Goal: Information Seeking & Learning: Find specific fact

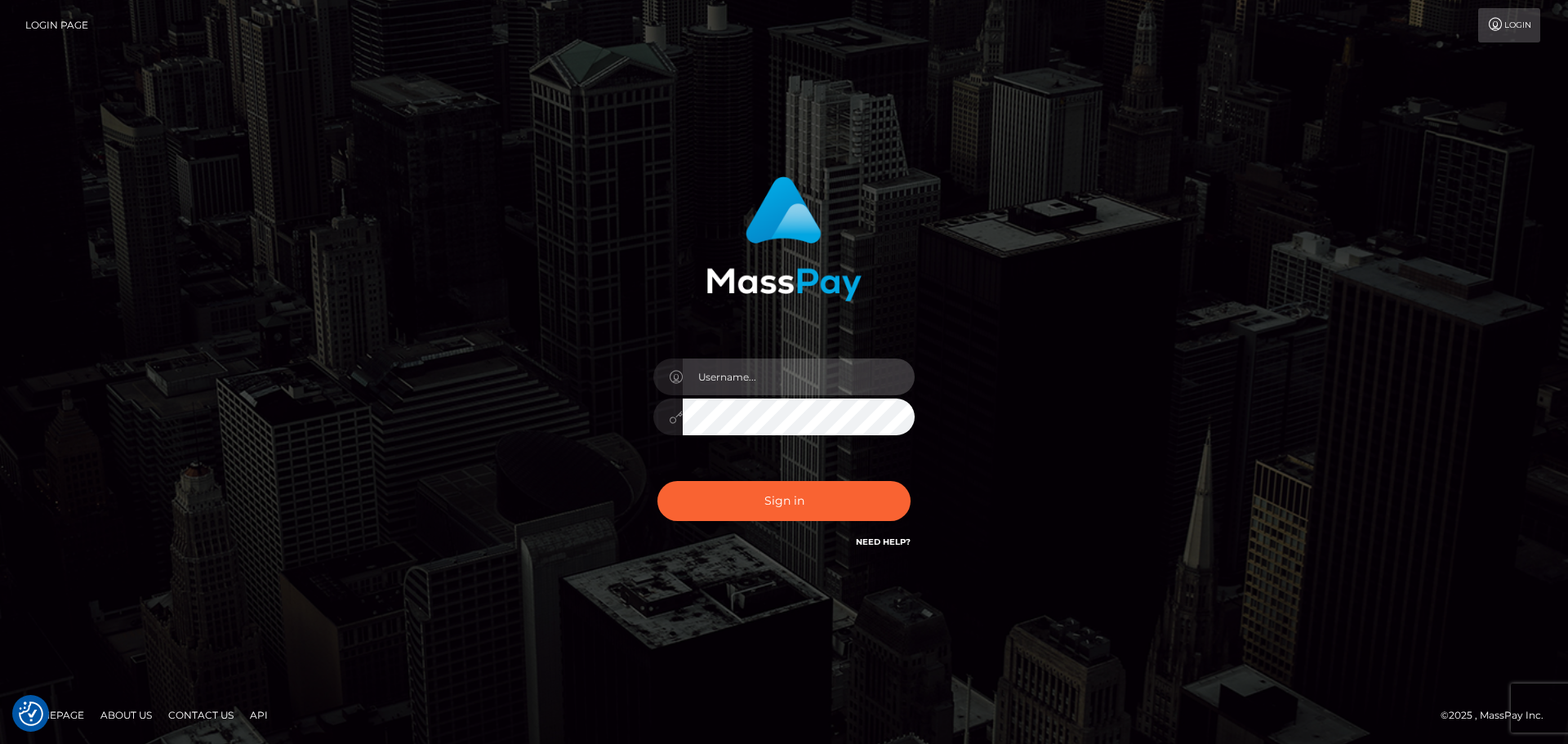
click at [838, 374] on input "text" at bounding box center [799, 377] width 232 height 37
type input "Seleen"
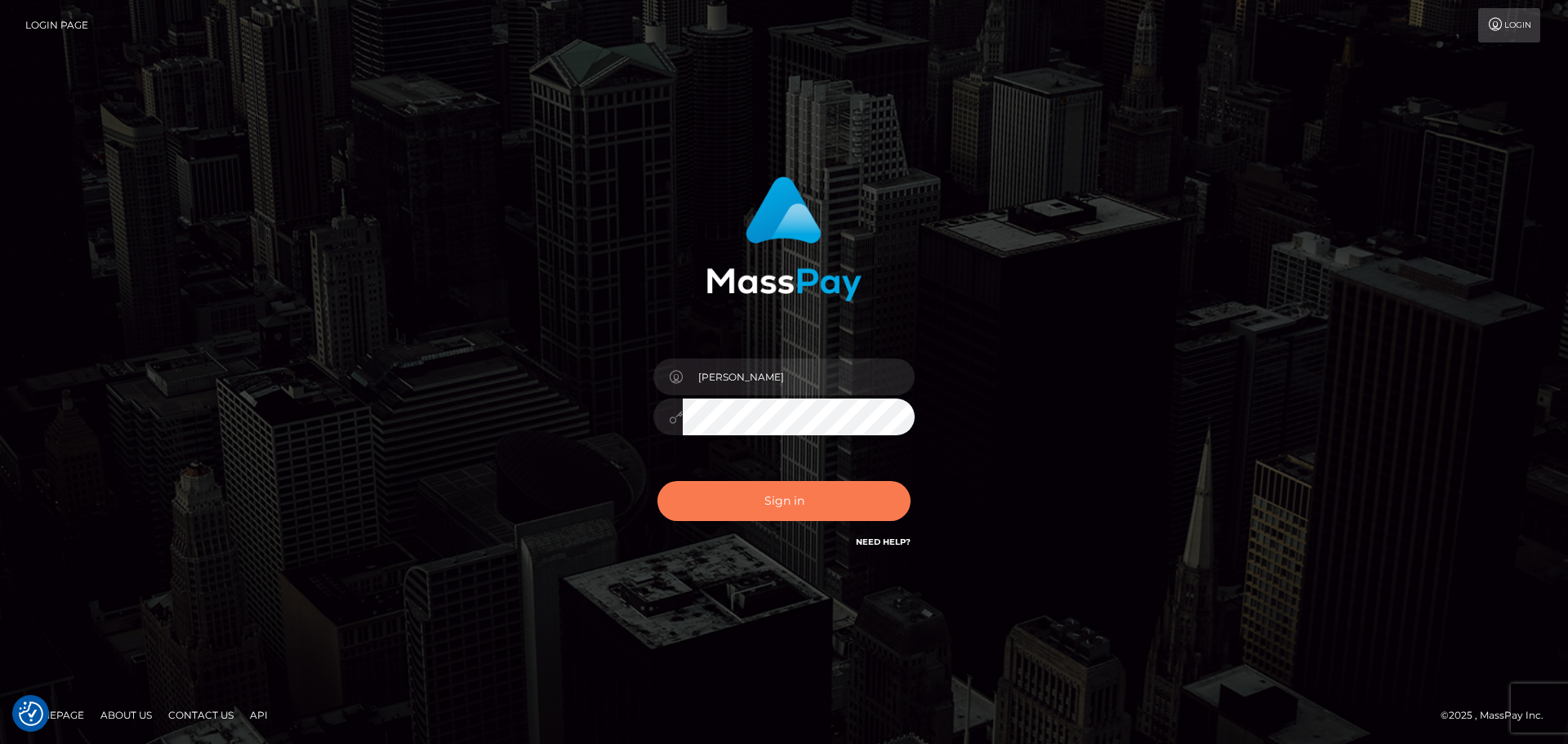
click at [791, 491] on button "Sign in" at bounding box center [784, 501] width 253 height 40
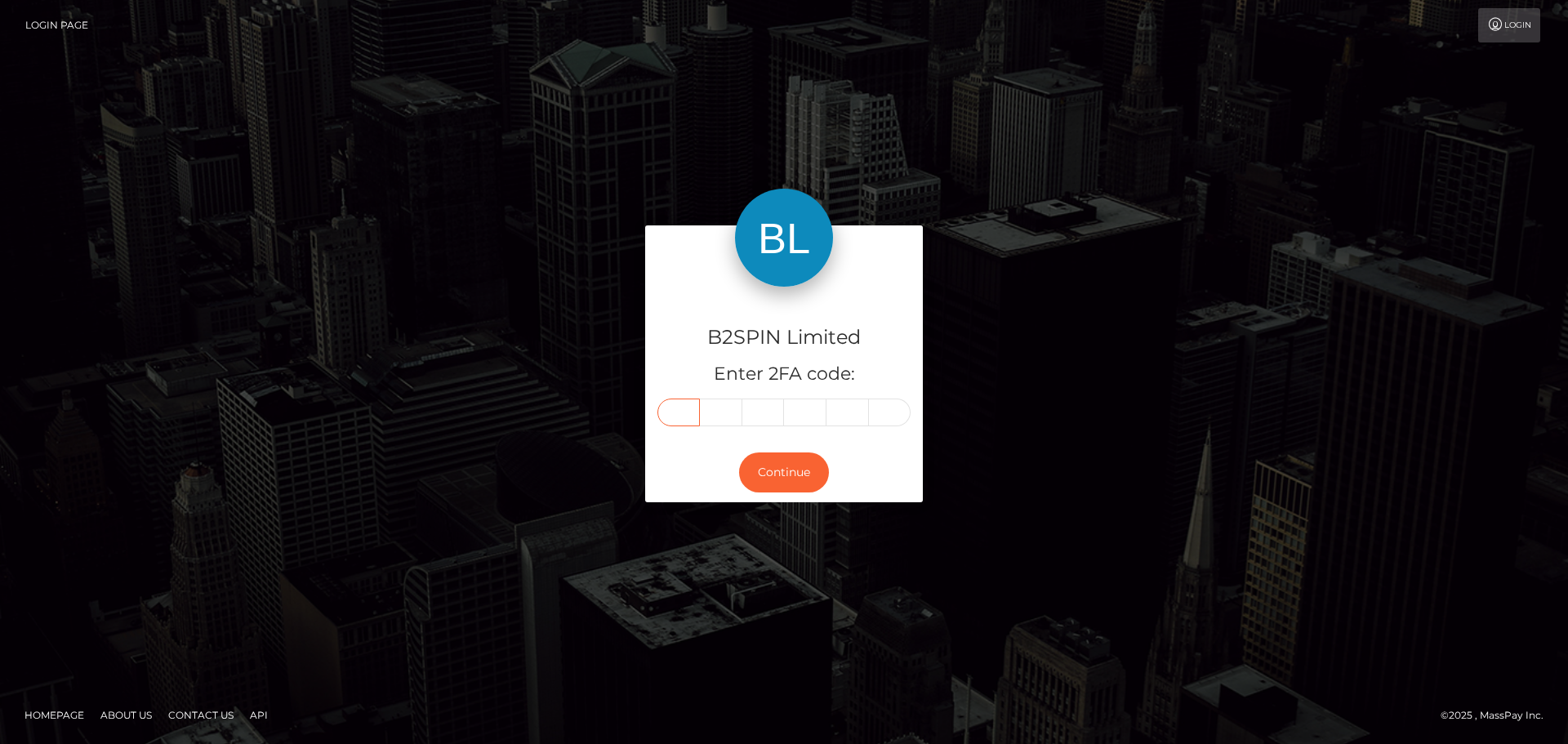
paste input "4"
type input "4"
type input "7"
type input "8"
type input "3"
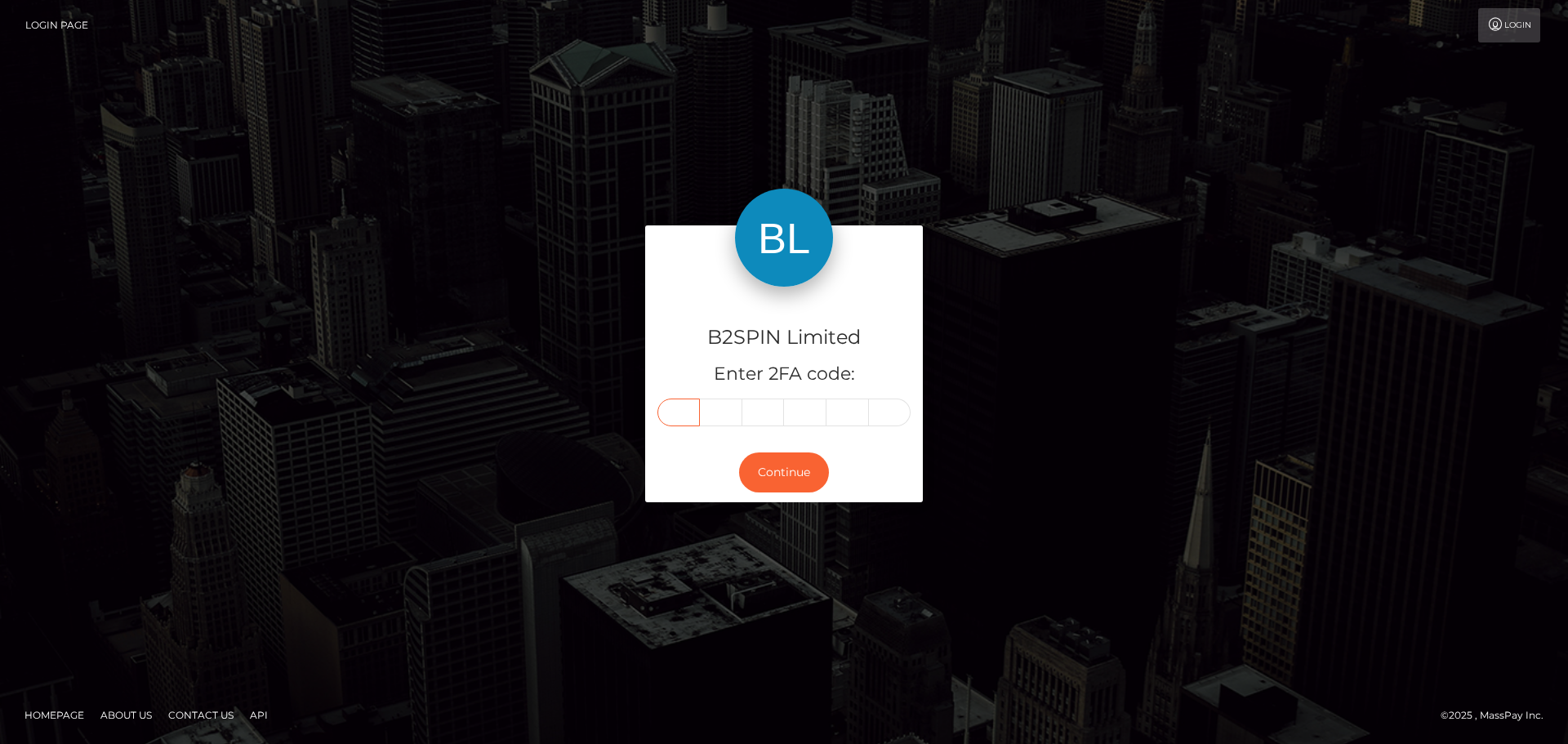
type input "9"
type input "5"
click at [779, 473] on button "Continue" at bounding box center [784, 473] width 90 height 40
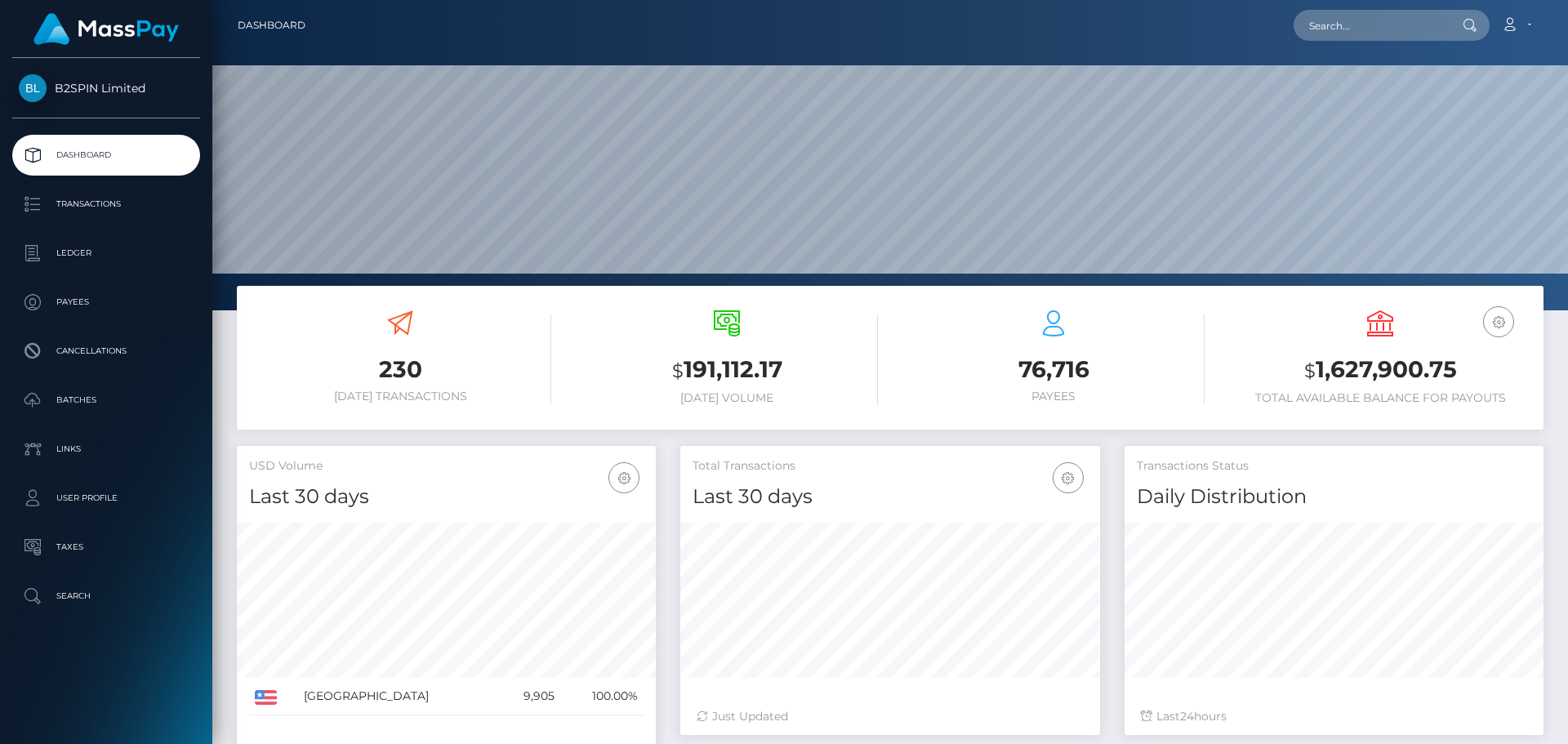
scroll to position [336, 420]
click at [1399, 25] on input "text" at bounding box center [1370, 25] width 153 height 31
paste input "3239936"
click at [1397, 34] on input "3239936" at bounding box center [1370, 25] width 153 height 31
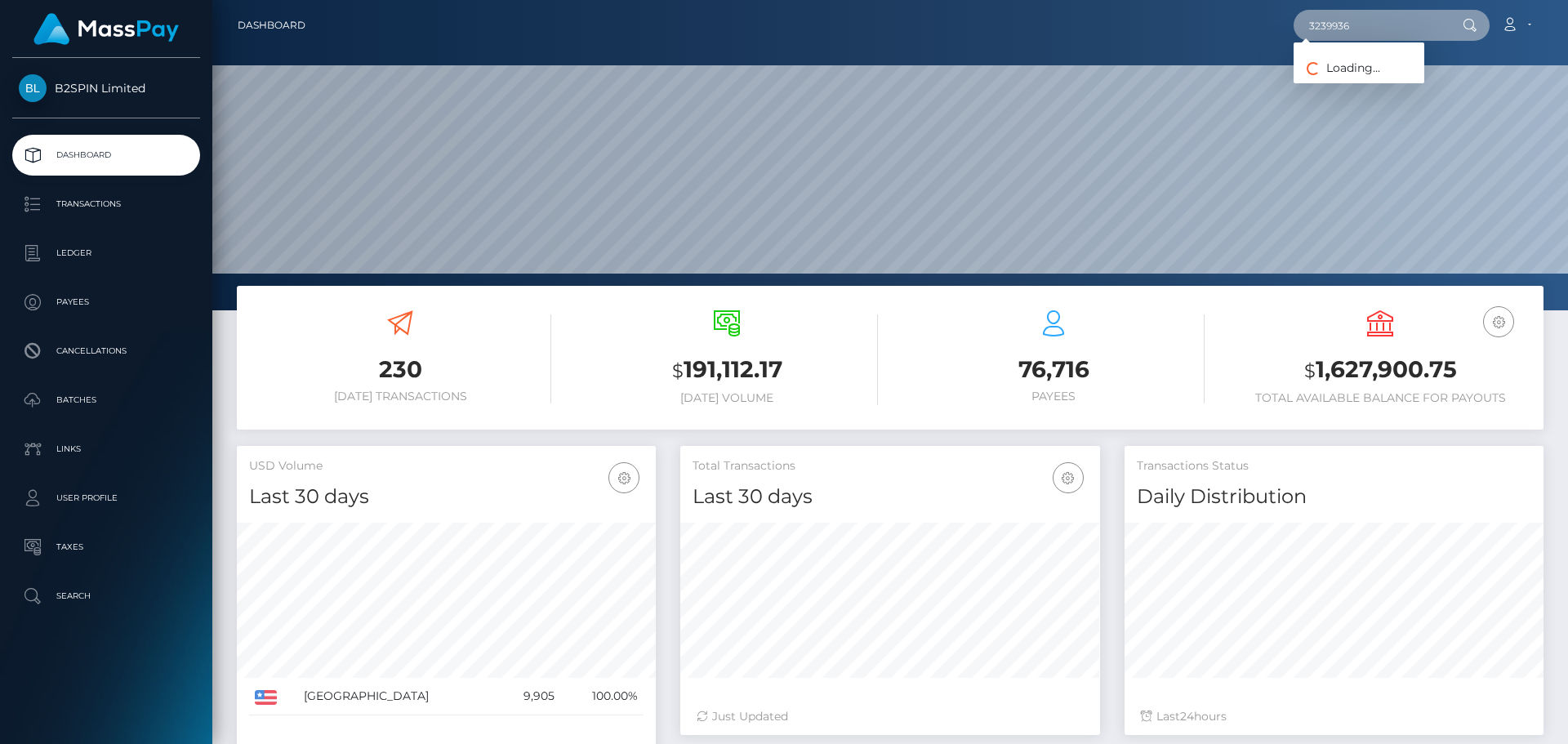
paste input "1317272247"
type input "1317272247"
click at [1351, 82] on link "VĂN MINH PHAN" at bounding box center [1359, 84] width 131 height 30
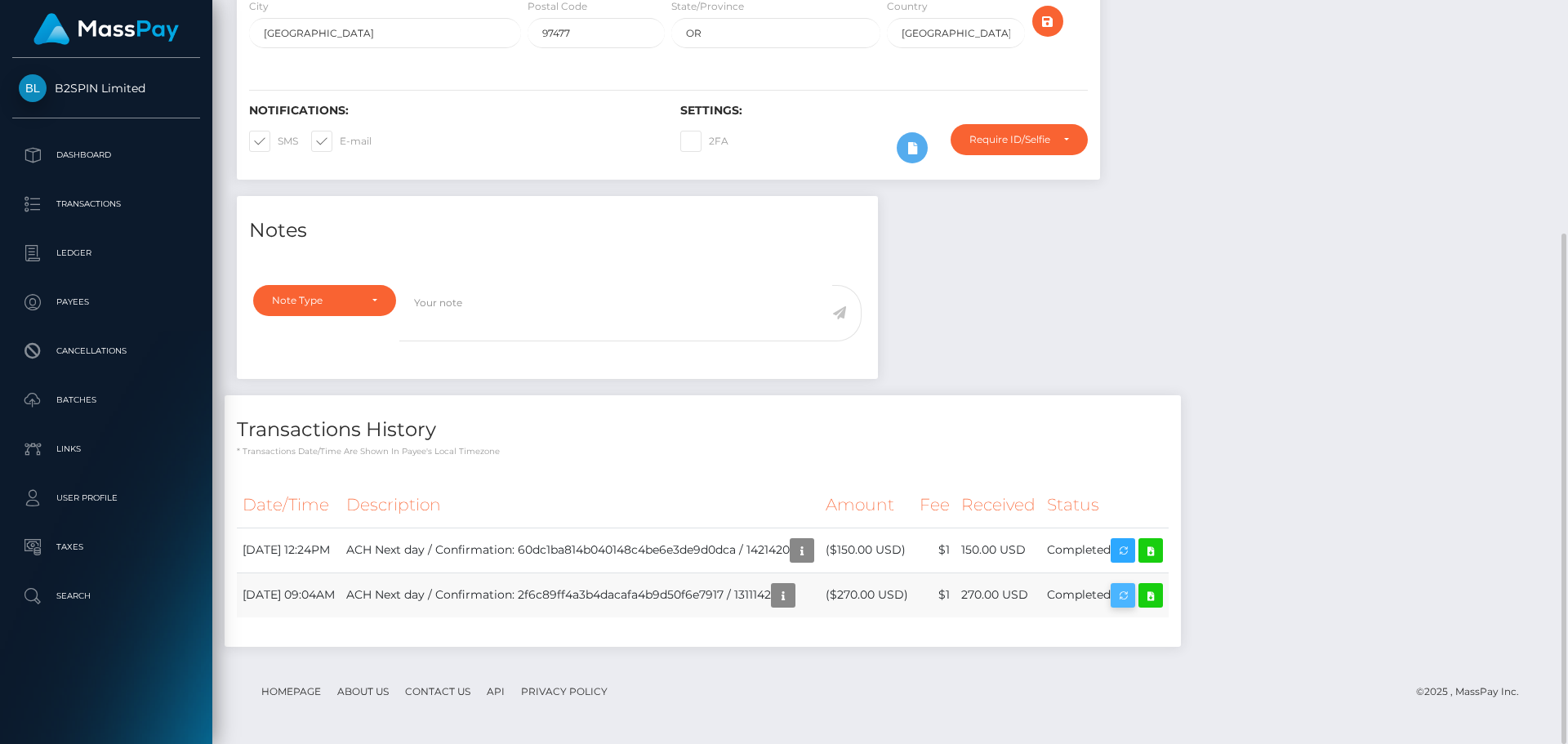
scroll to position [196, 420]
click at [1346, 330] on div "Notes Note Type Compliance Clear Compliance General Note Type" at bounding box center [890, 429] width 1331 height 467
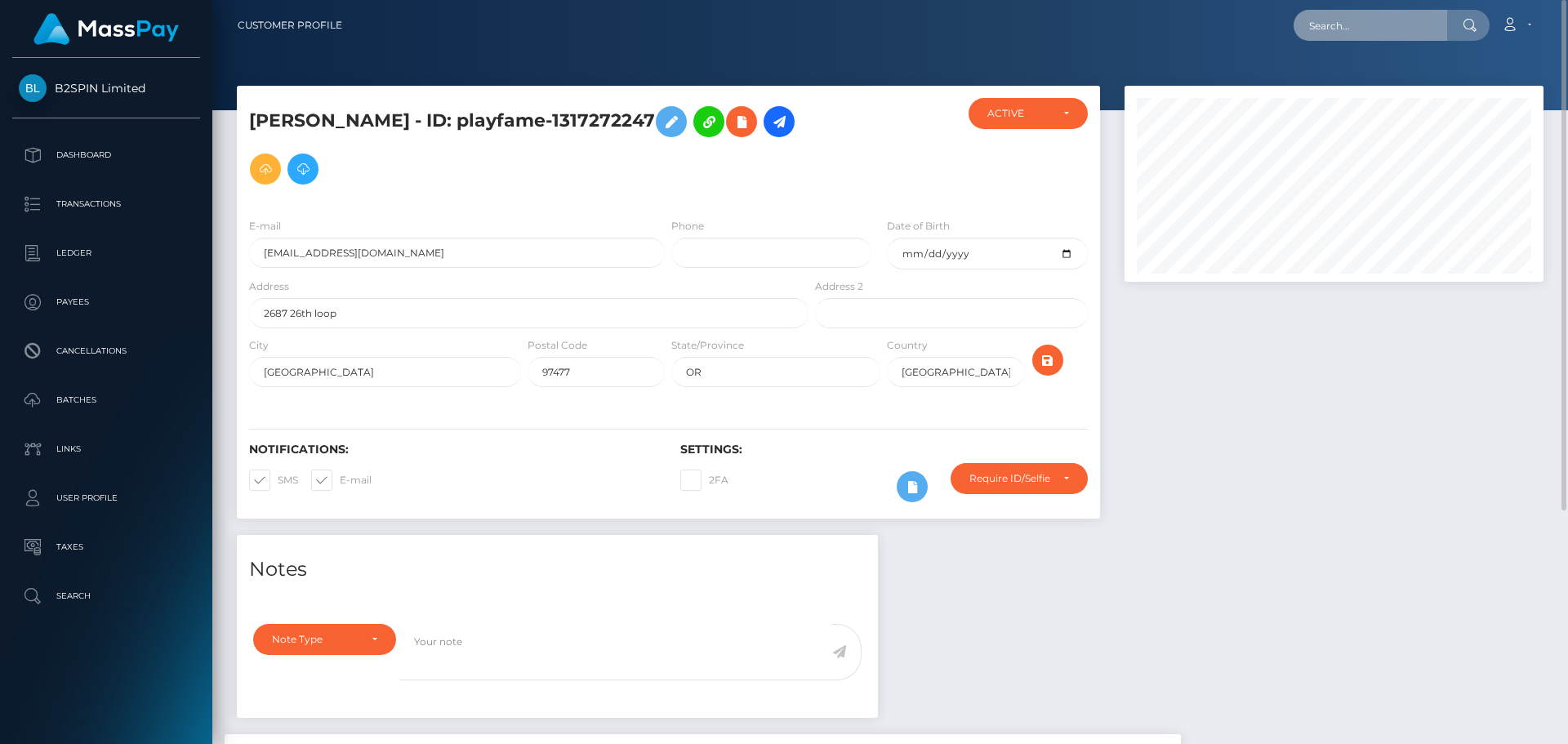
drag, startPoint x: 1399, startPoint y: 13, endPoint x: 1399, endPoint y: 25, distance: 12.0
click at [1399, 13] on input "text" at bounding box center [1370, 25] width 153 height 31
paste input "1274822026"
type input "1274822026"
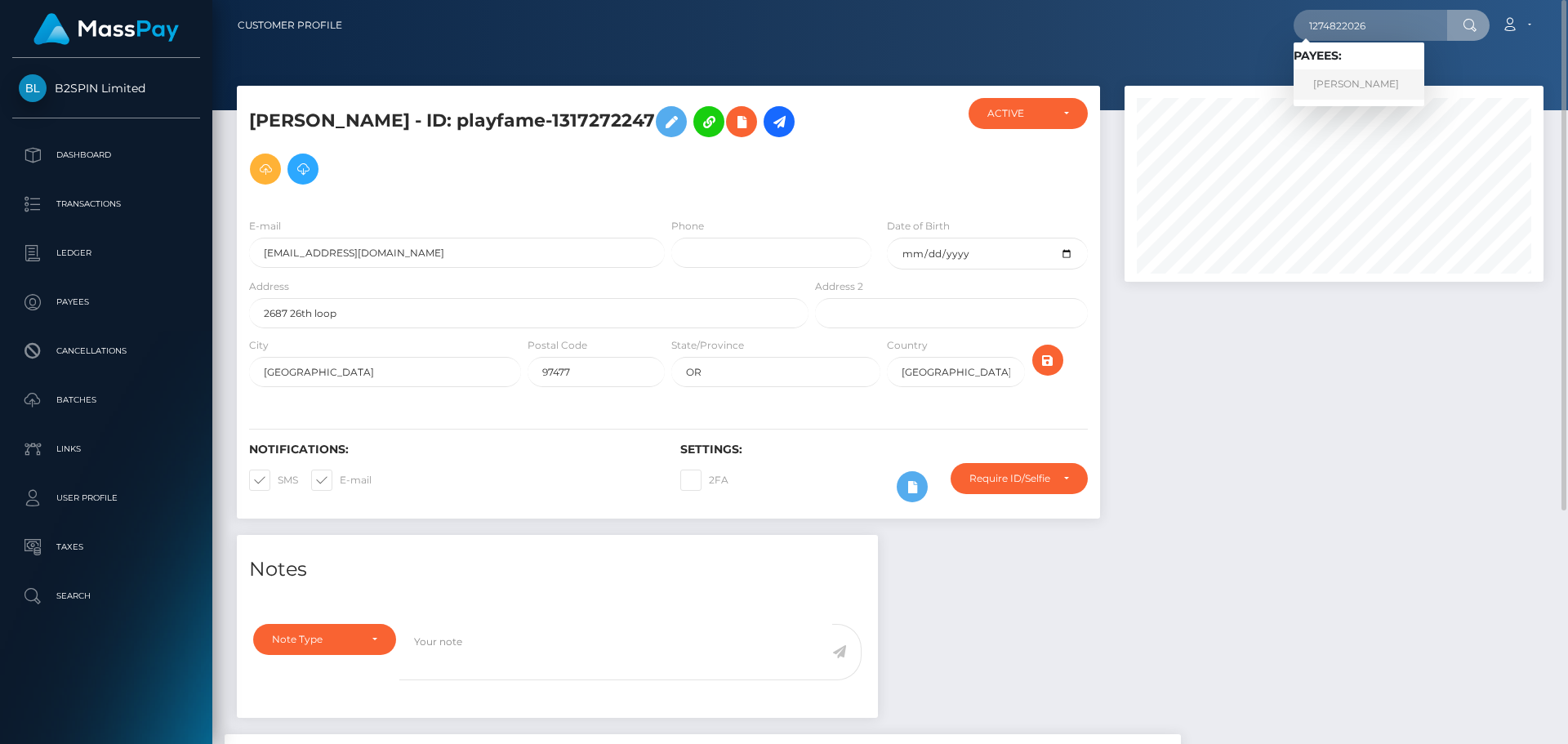
click at [1377, 84] on link "RITA A JOHNSON" at bounding box center [1359, 84] width 131 height 30
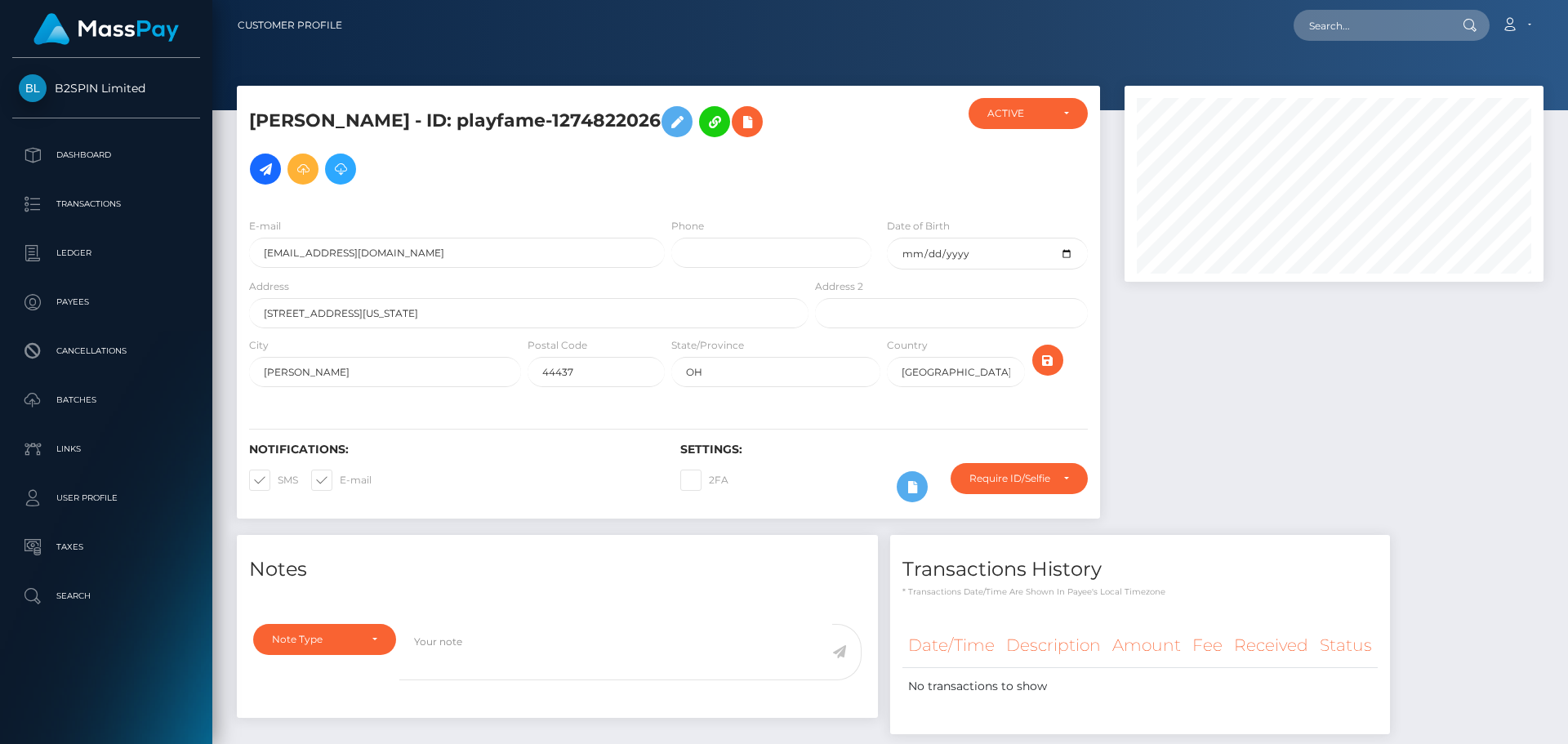
scroll to position [196, 420]
click at [1321, 388] on div at bounding box center [1334, 310] width 444 height 449
click at [1382, 24] on input "text" at bounding box center [1370, 25] width 153 height 31
paste input "3241647"
type input "3241647"
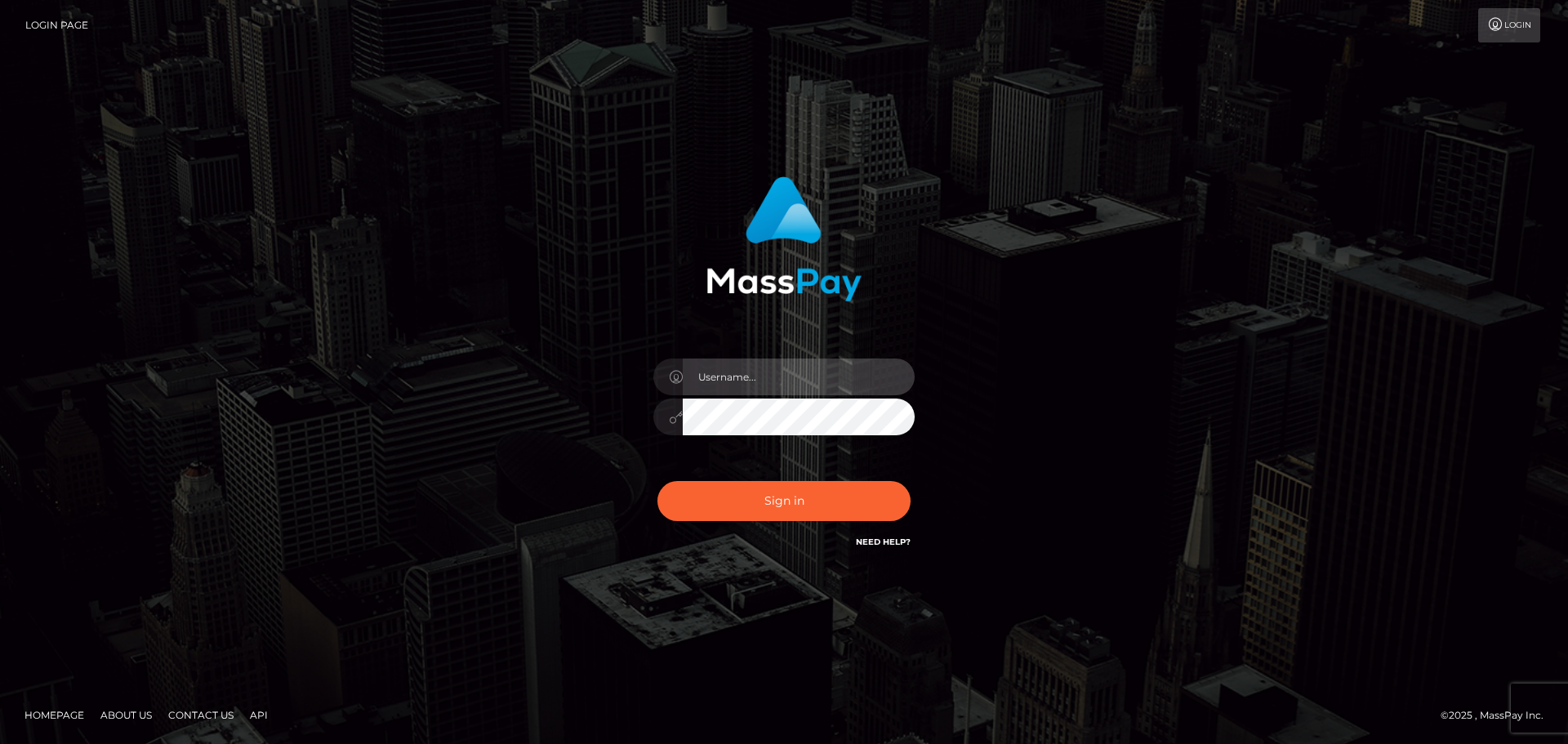
click at [874, 372] on input "text" at bounding box center [799, 377] width 232 height 37
type input "Seleen"
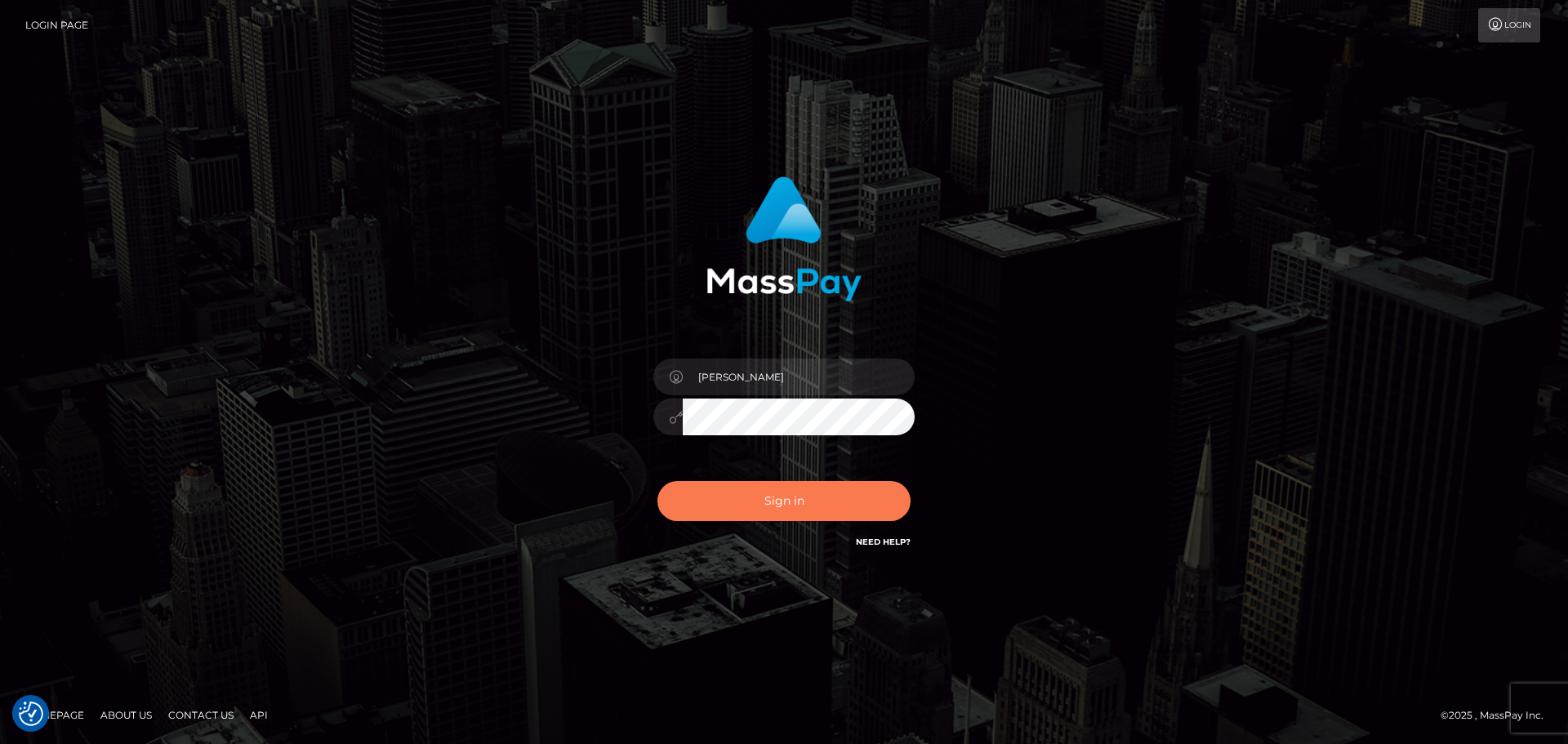
click at [845, 513] on button "Sign in" at bounding box center [784, 501] width 253 height 40
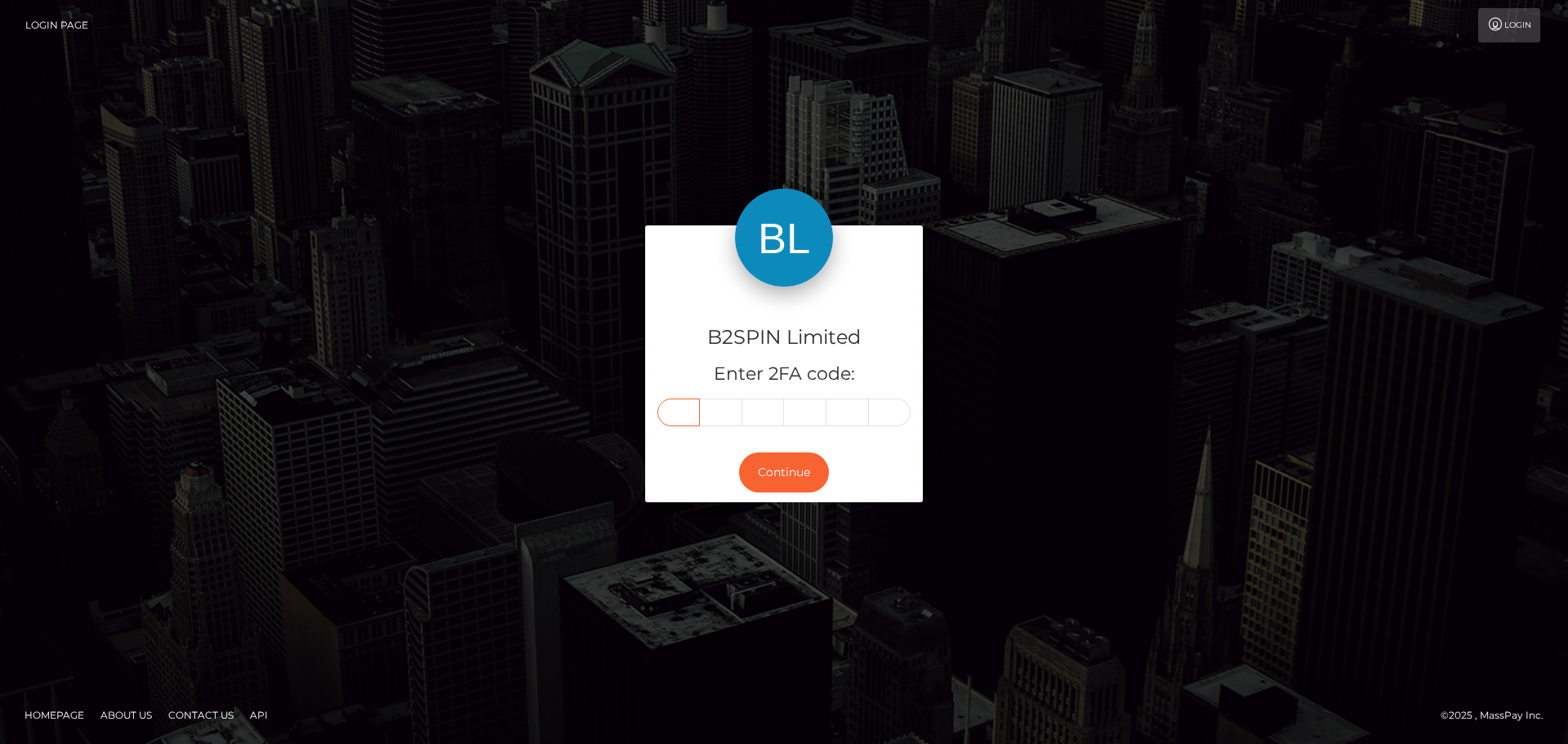
paste input "8"
type input "8"
type input "9"
type input "5"
type input "3"
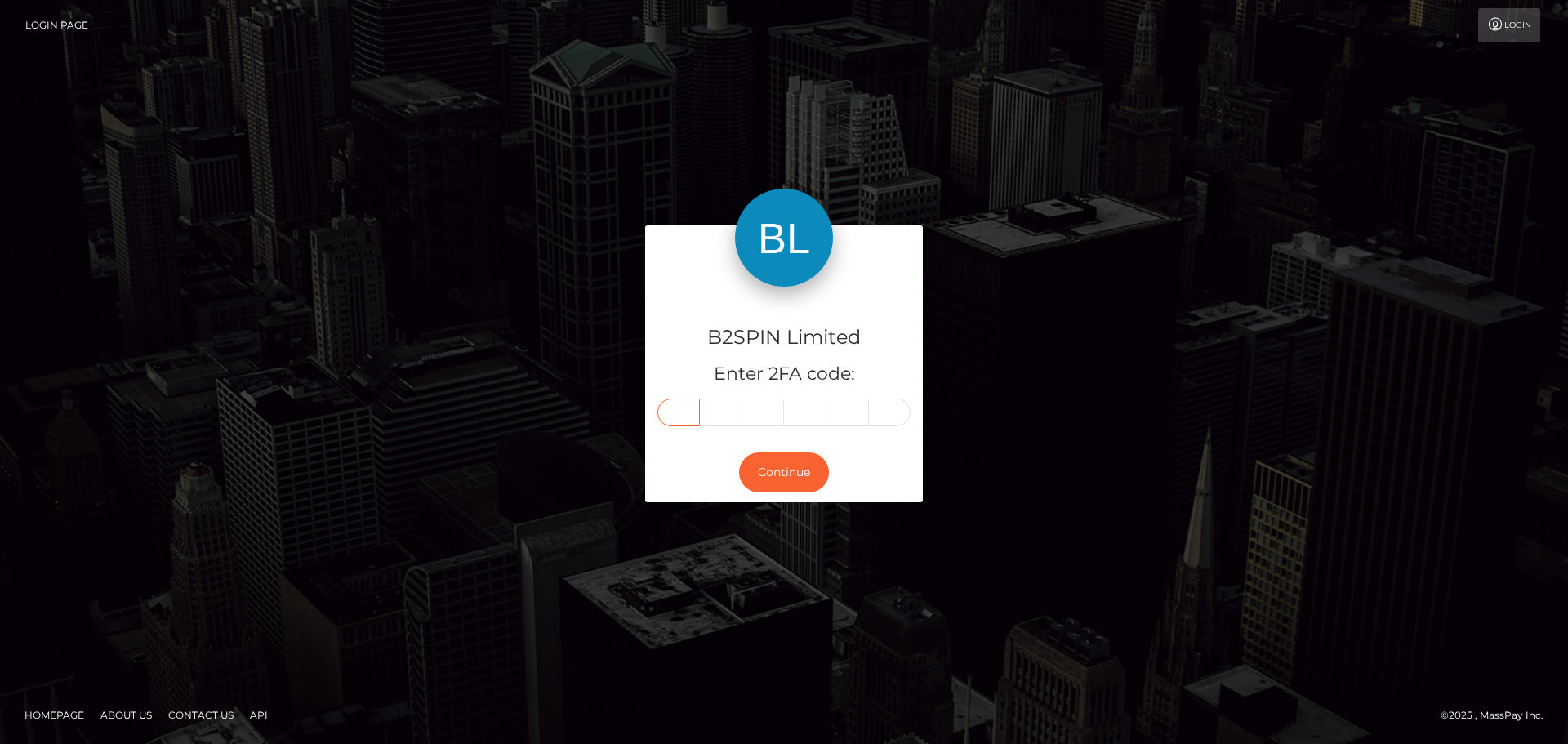
type input "0"
click at [802, 465] on button "Continue" at bounding box center [784, 473] width 90 height 40
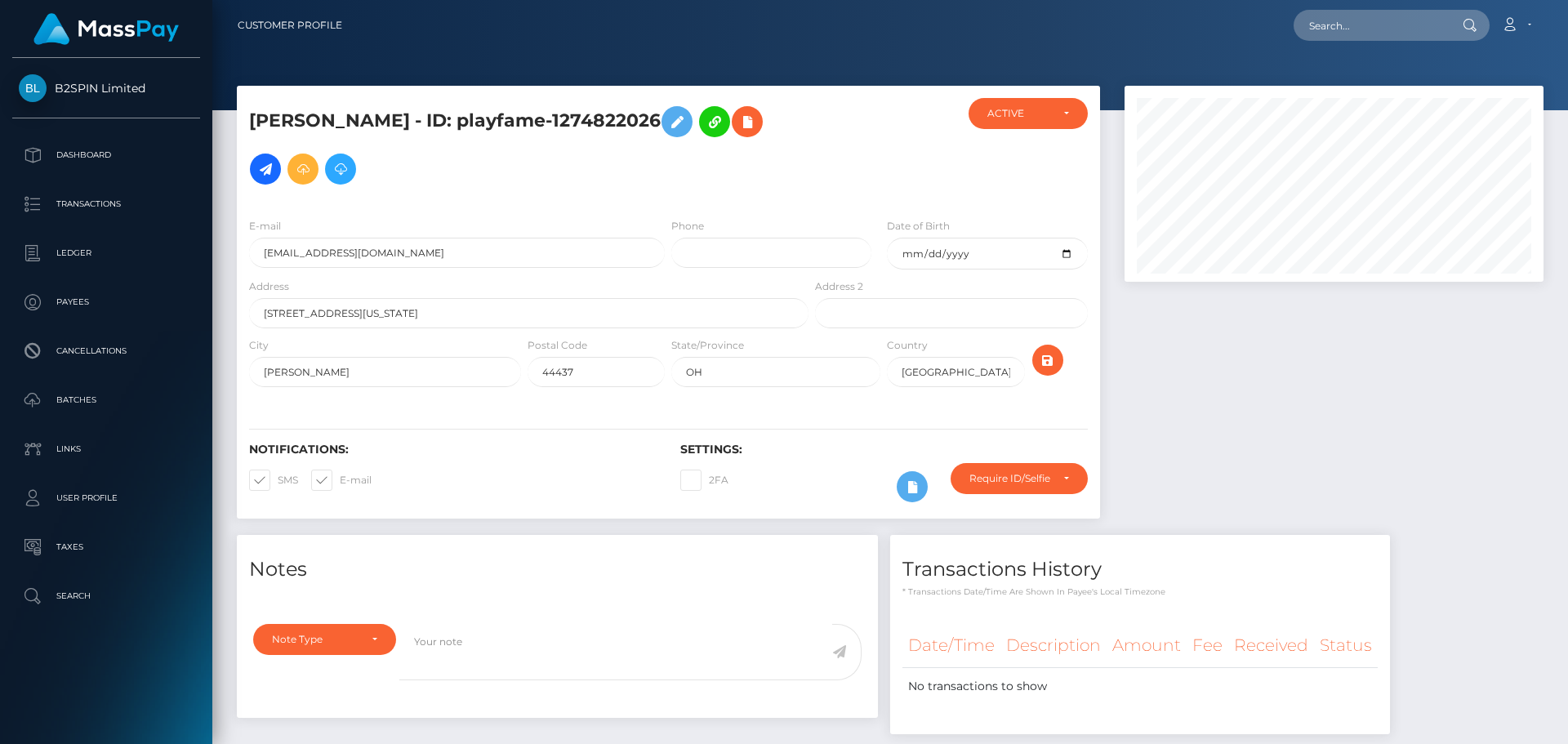
scroll to position [196, 420]
click at [1401, 27] on input "text" at bounding box center [1370, 25] width 153 height 31
paste input "3248855"
click at [1385, 19] on input "3248855" at bounding box center [1370, 25] width 153 height 31
paste input "904"
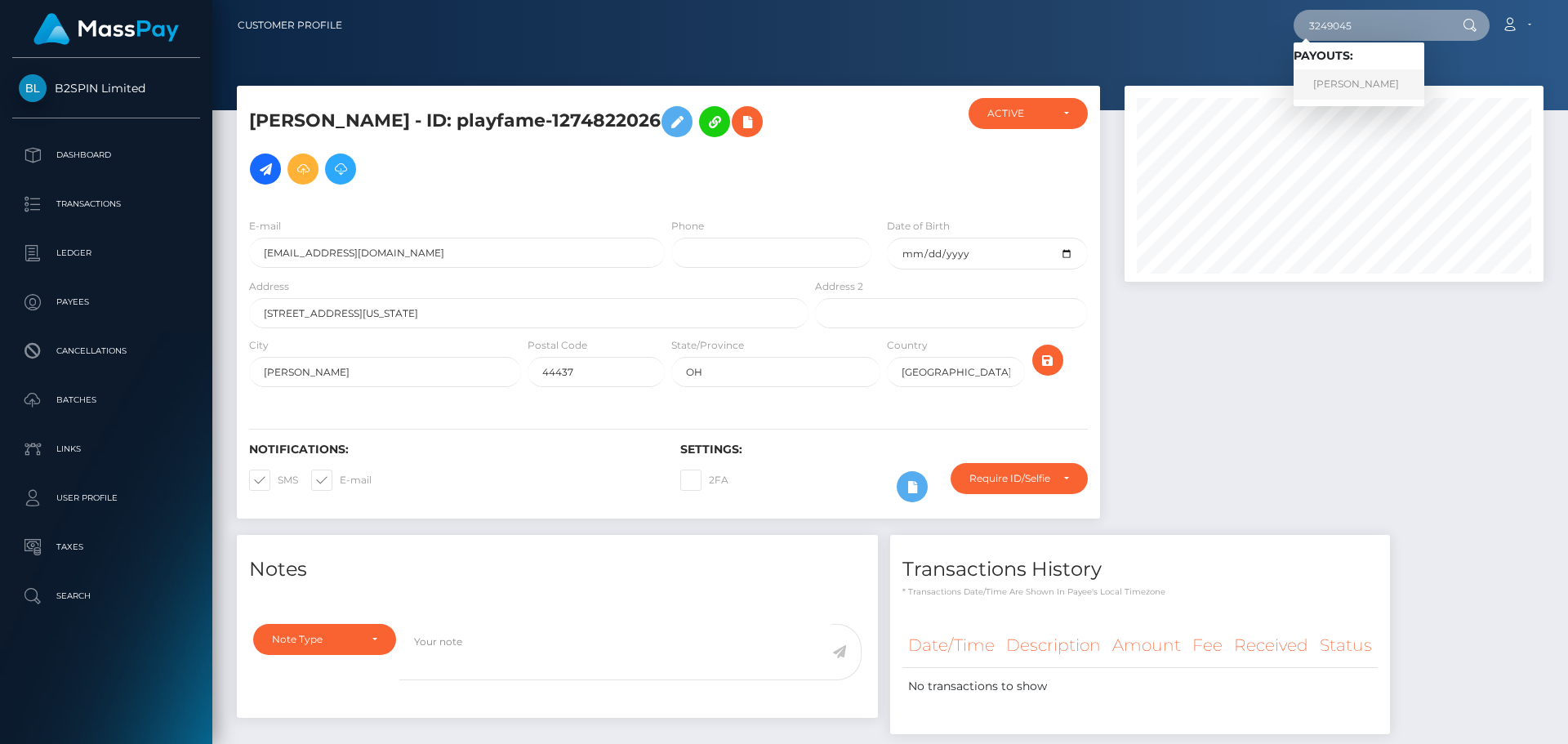
type input "3249045"
click at [1357, 89] on link "AMANDA YVONNE SANCHEZ" at bounding box center [1359, 84] width 131 height 30
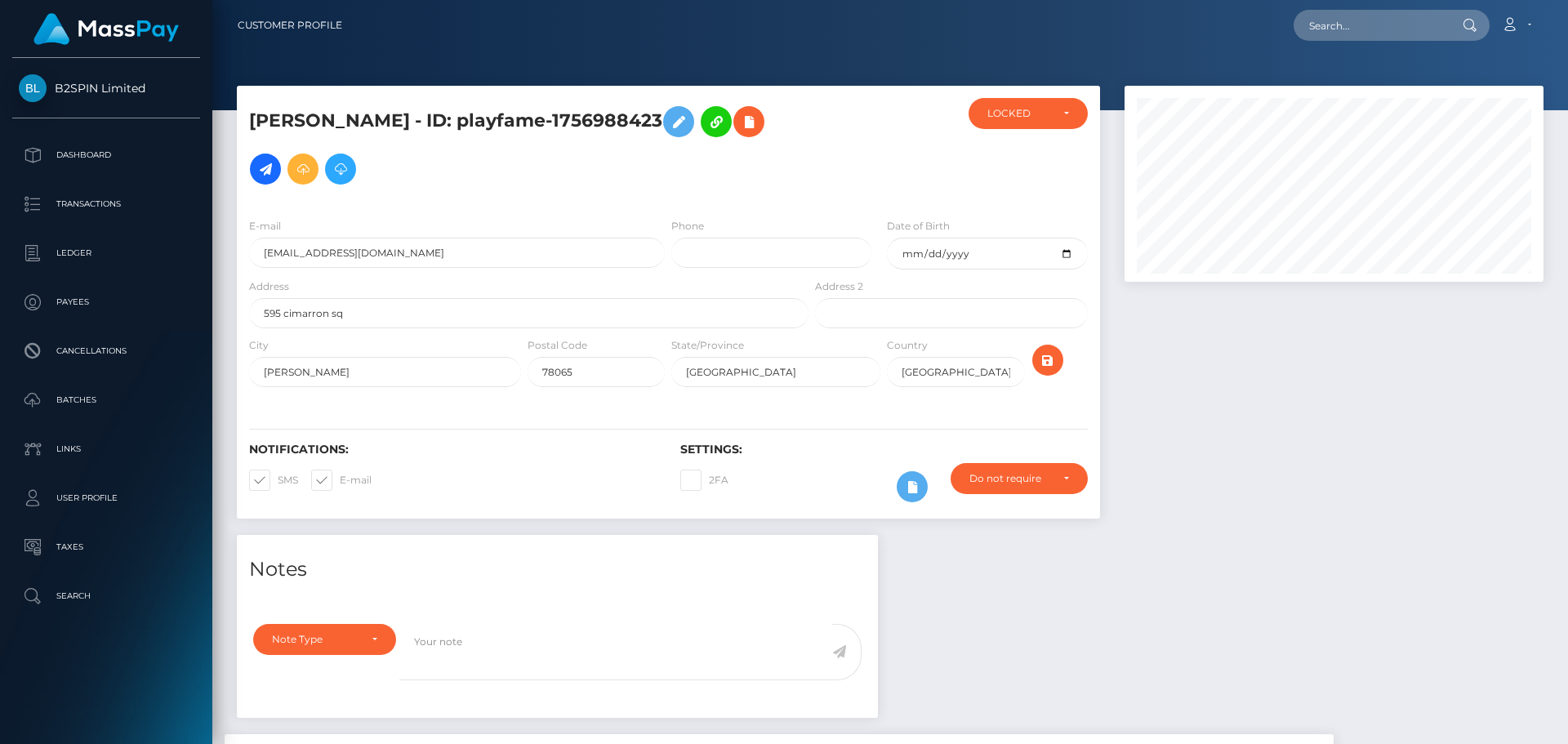
scroll to position [196, 420]
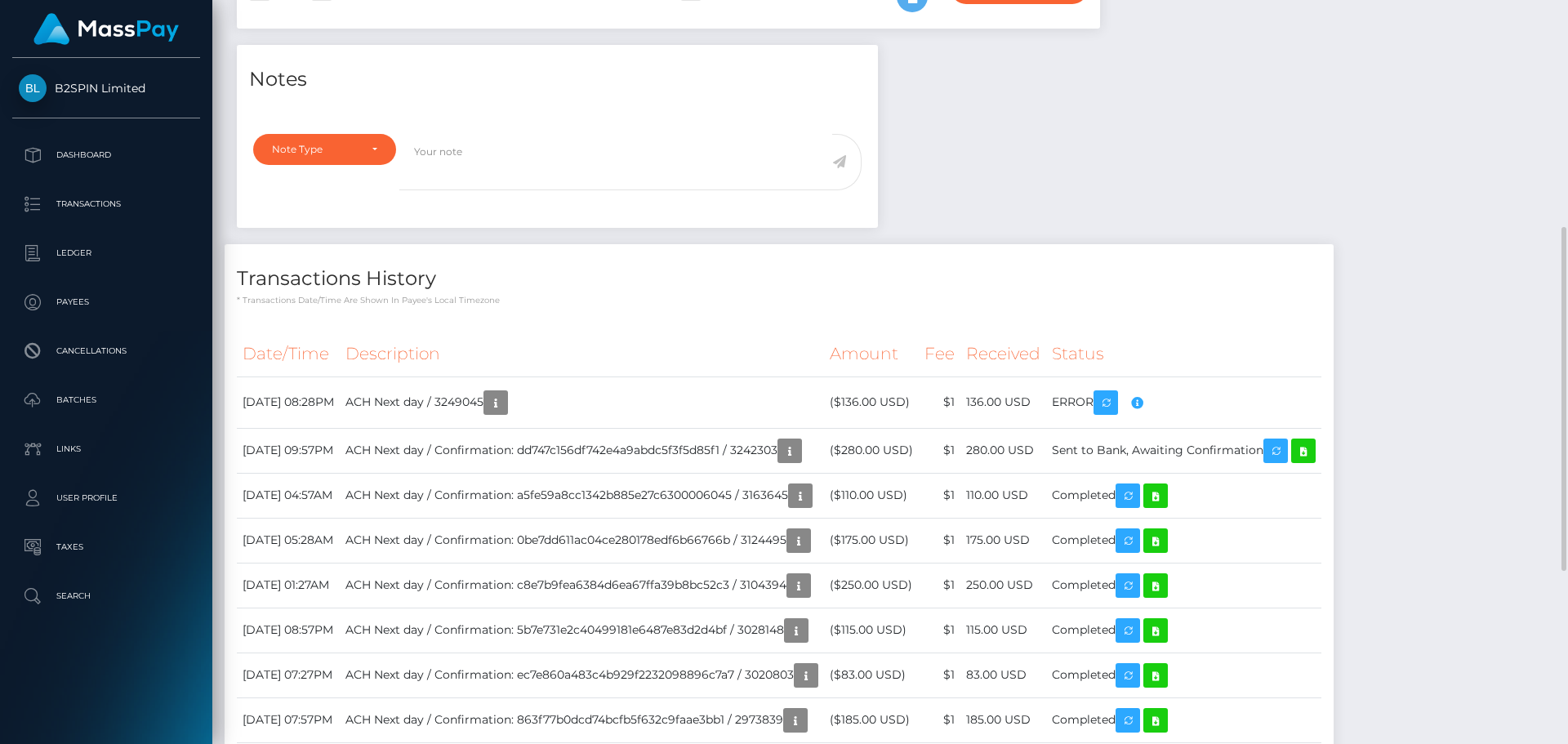
scroll to position [0, 0]
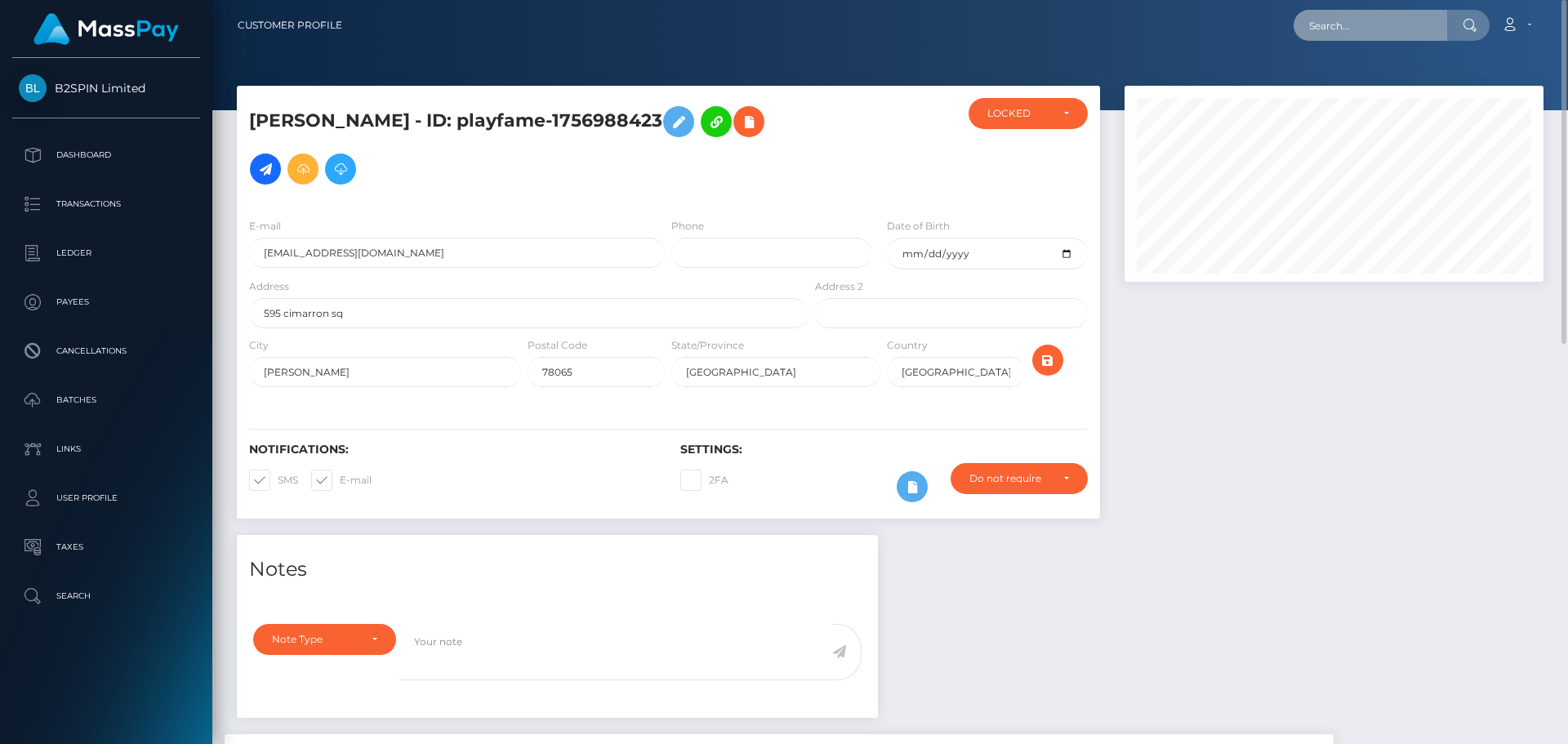
click at [1374, 31] on input "text" at bounding box center [1370, 25] width 153 height 31
paste input "3249003"
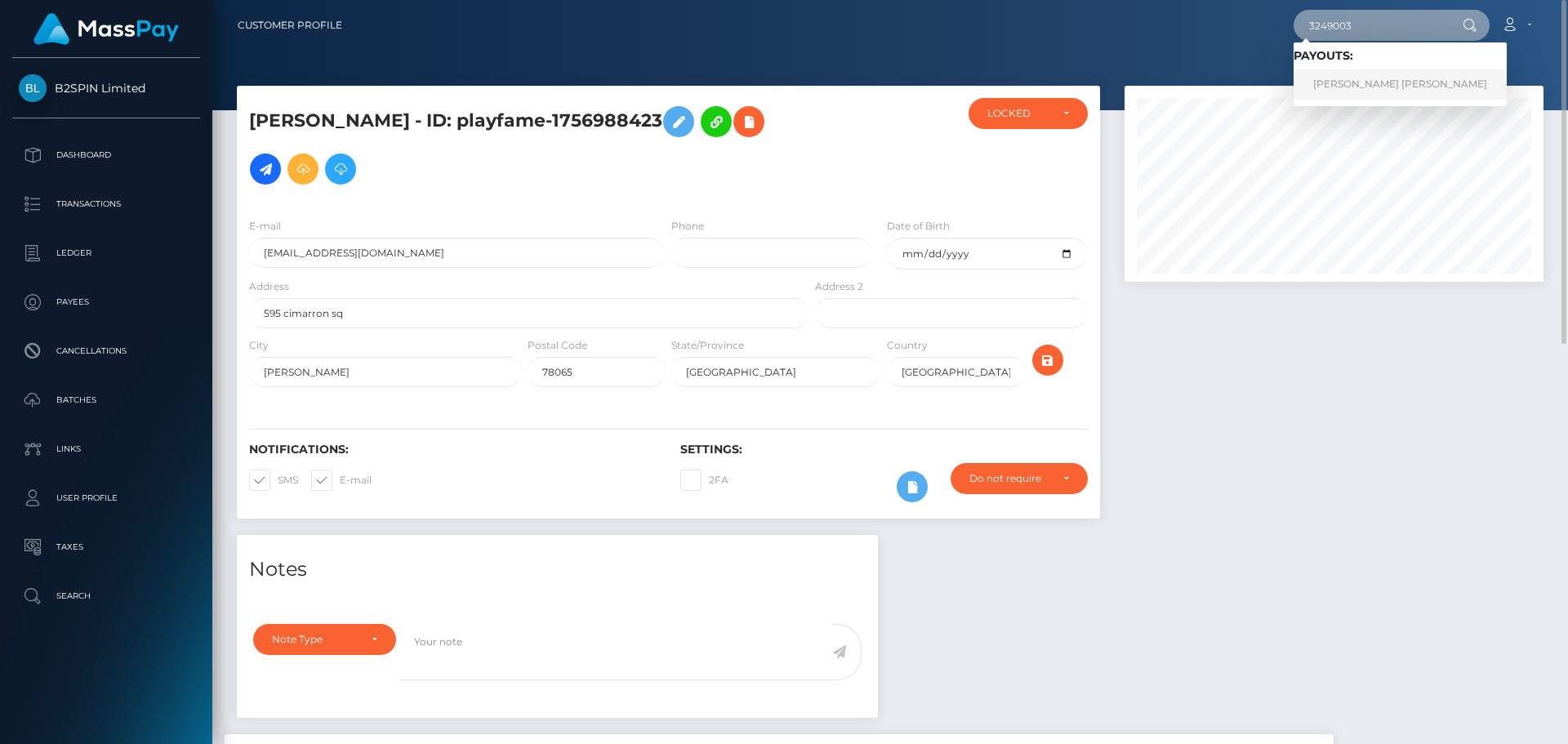
type input "3249003"
click at [1362, 83] on link "STEPHEN JOHN KIERNAN" at bounding box center [1400, 84] width 213 height 30
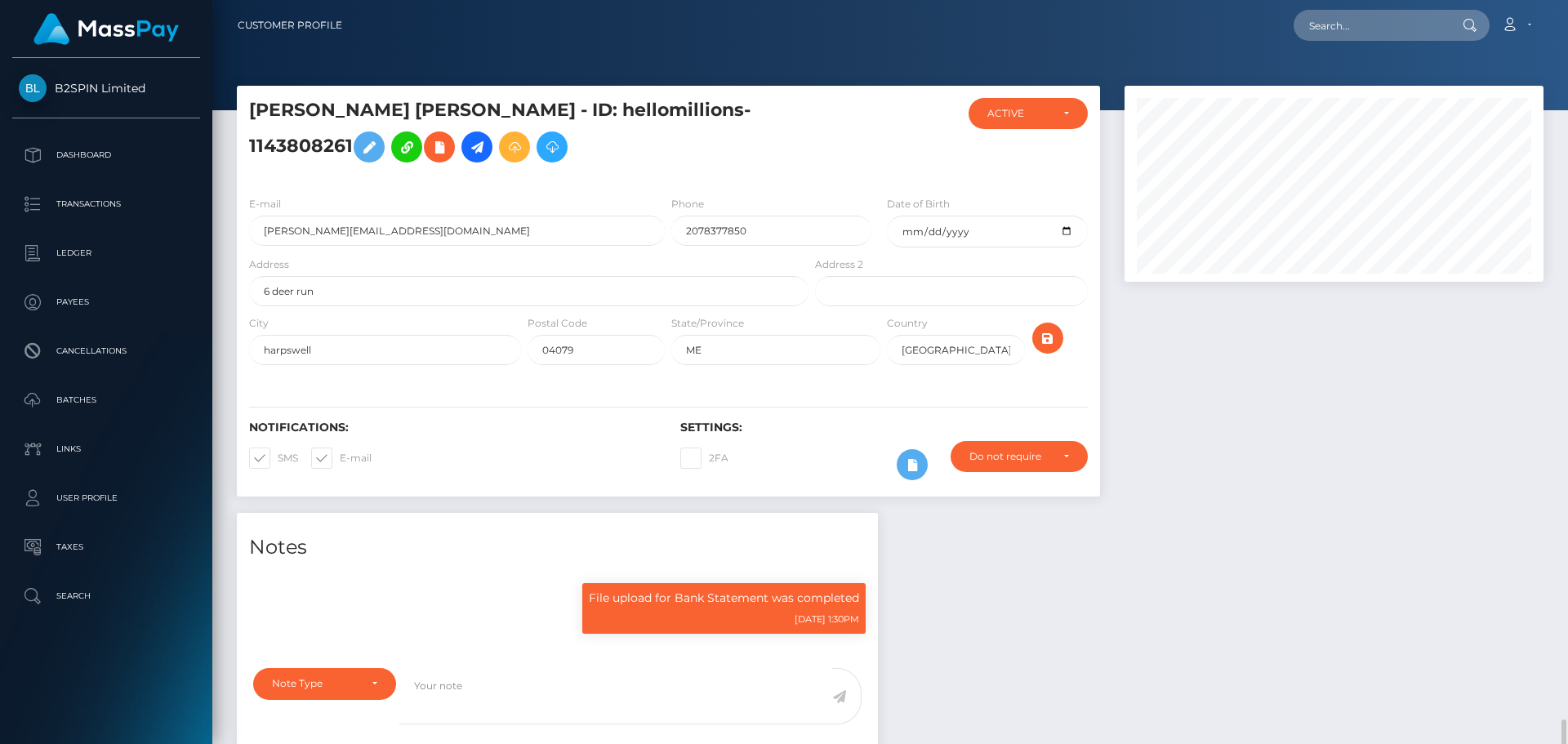
scroll to position [816509, 816367]
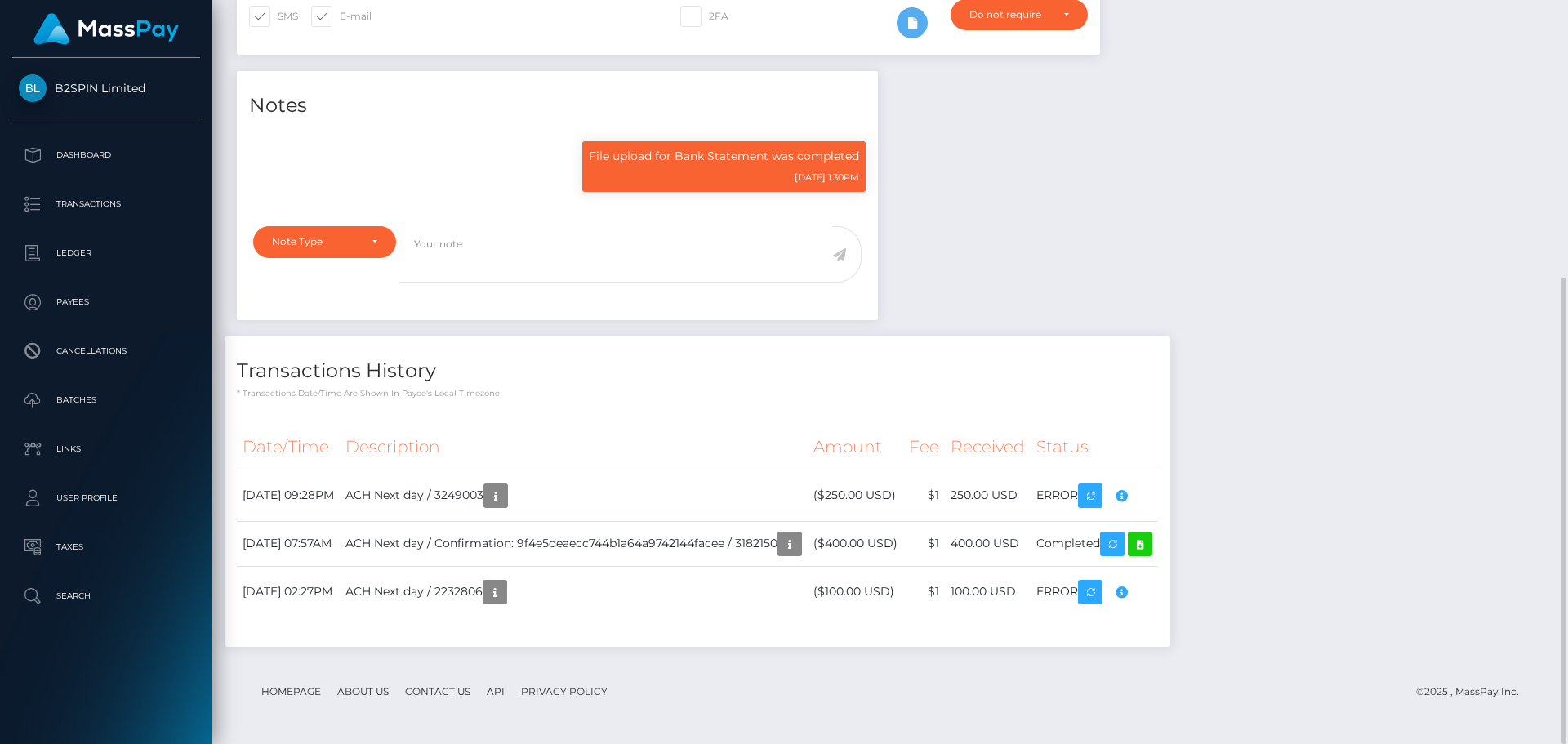
click at [1238, 363] on div "Notes File upload for Bank Statement was completed [DATE] 1:30PM" at bounding box center [890, 367] width 1331 height 592
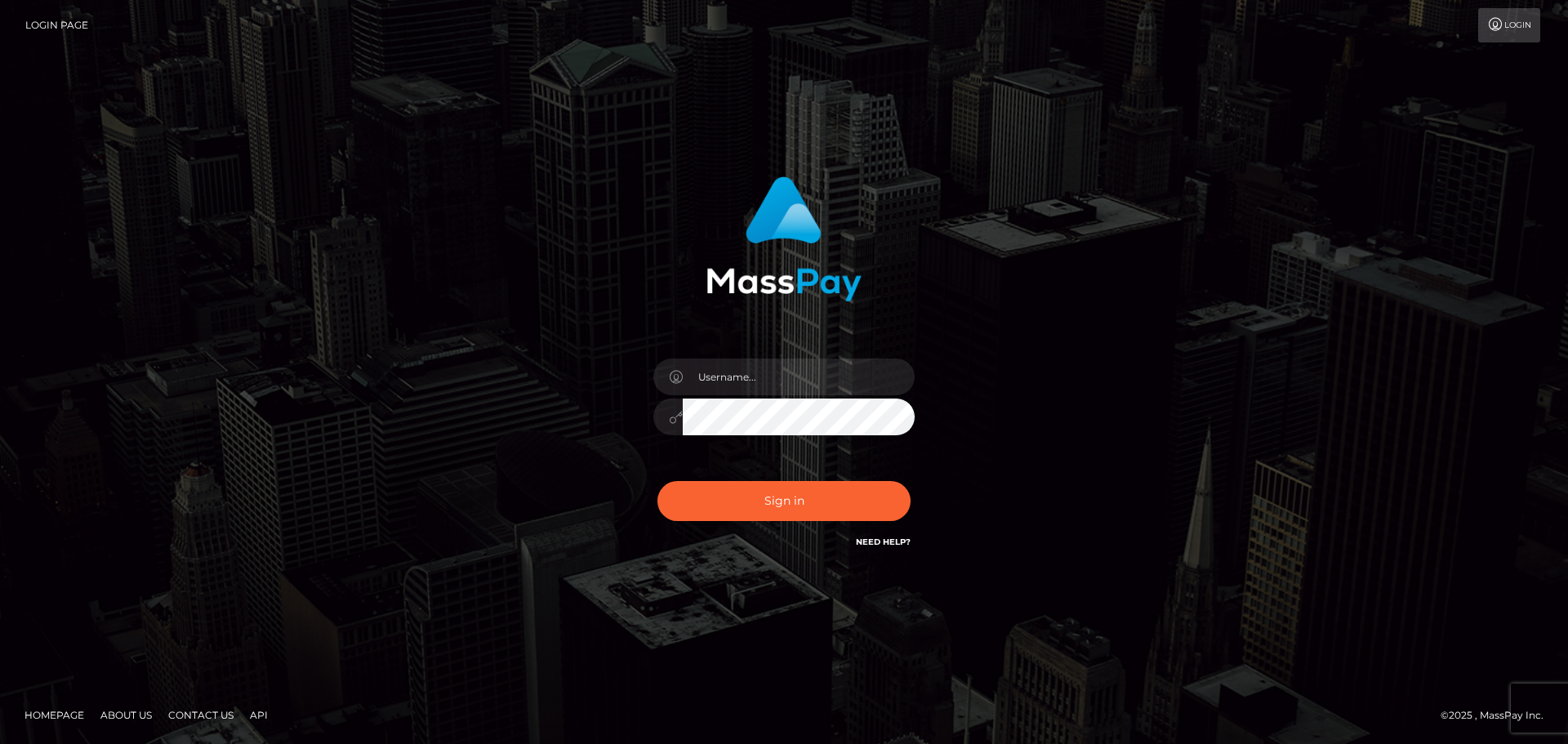
click at [844, 376] on input "text" at bounding box center [799, 377] width 232 height 37
click at [755, 376] on input "text" at bounding box center [799, 377] width 232 height 37
type input "Seleen"
click at [738, 517] on button "Sign in" at bounding box center [784, 501] width 253 height 40
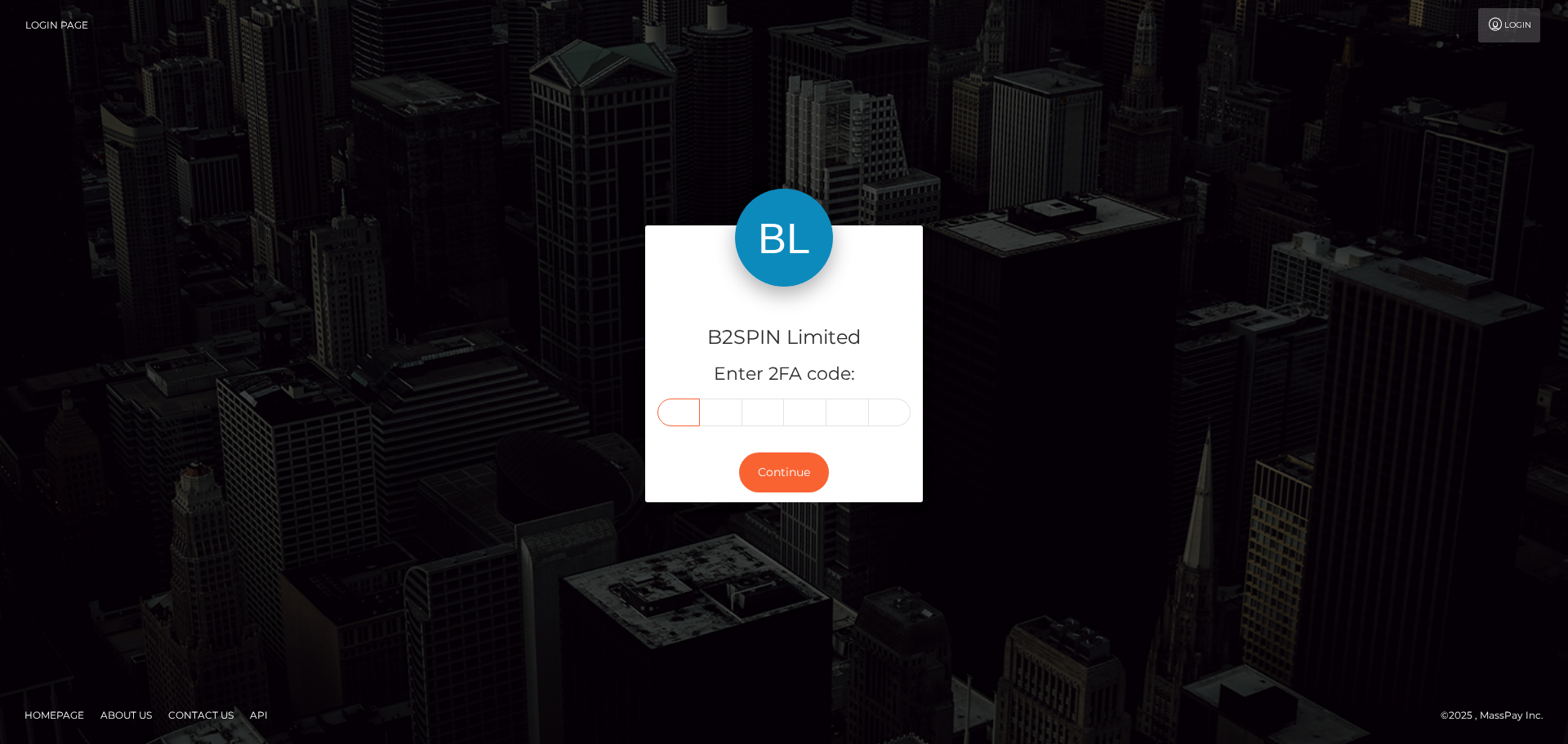
paste input "5"
type input "5"
type input "7"
type input "1"
type input "7"
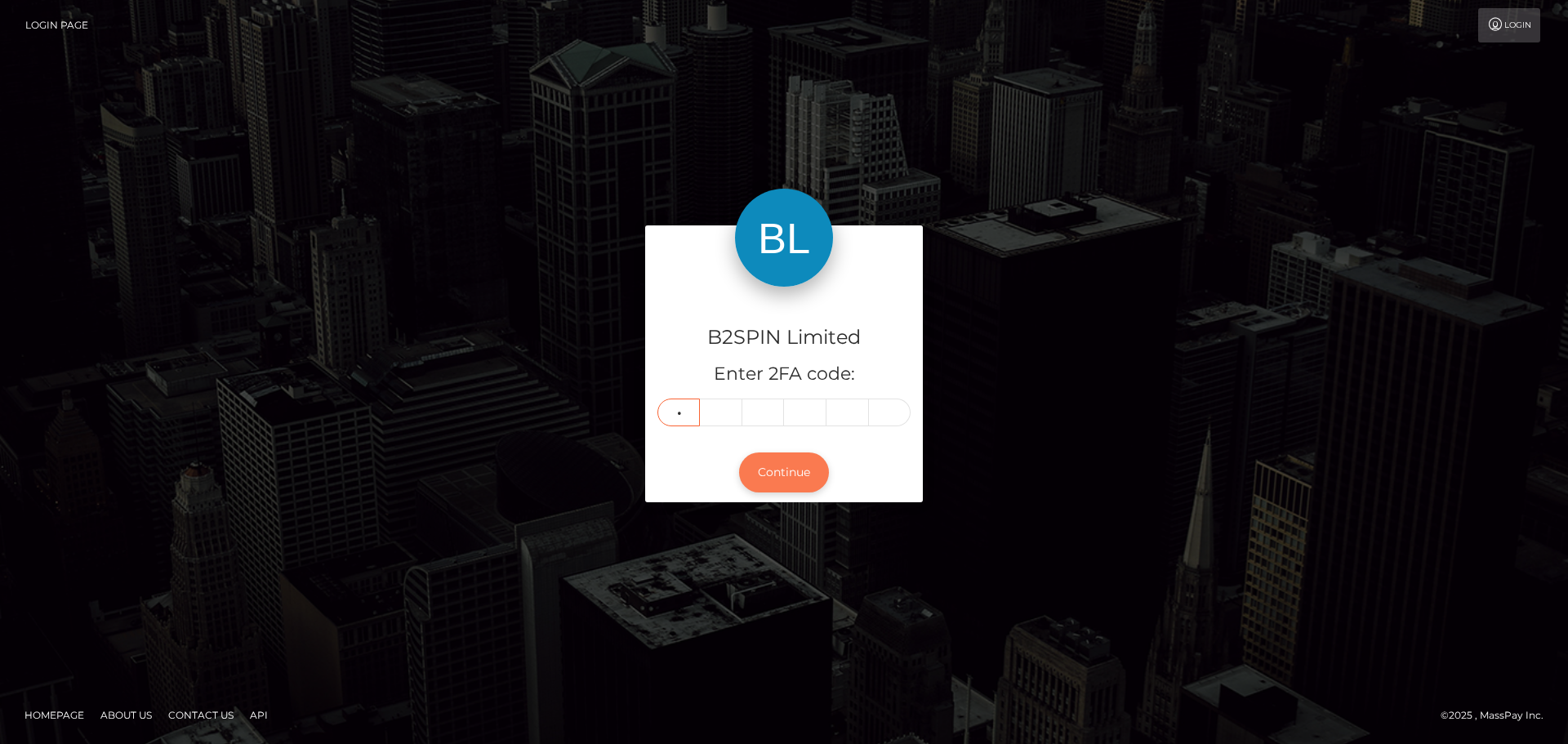
type input "2"
type input "1"
click at [802, 478] on button "Continue" at bounding box center [784, 473] width 90 height 40
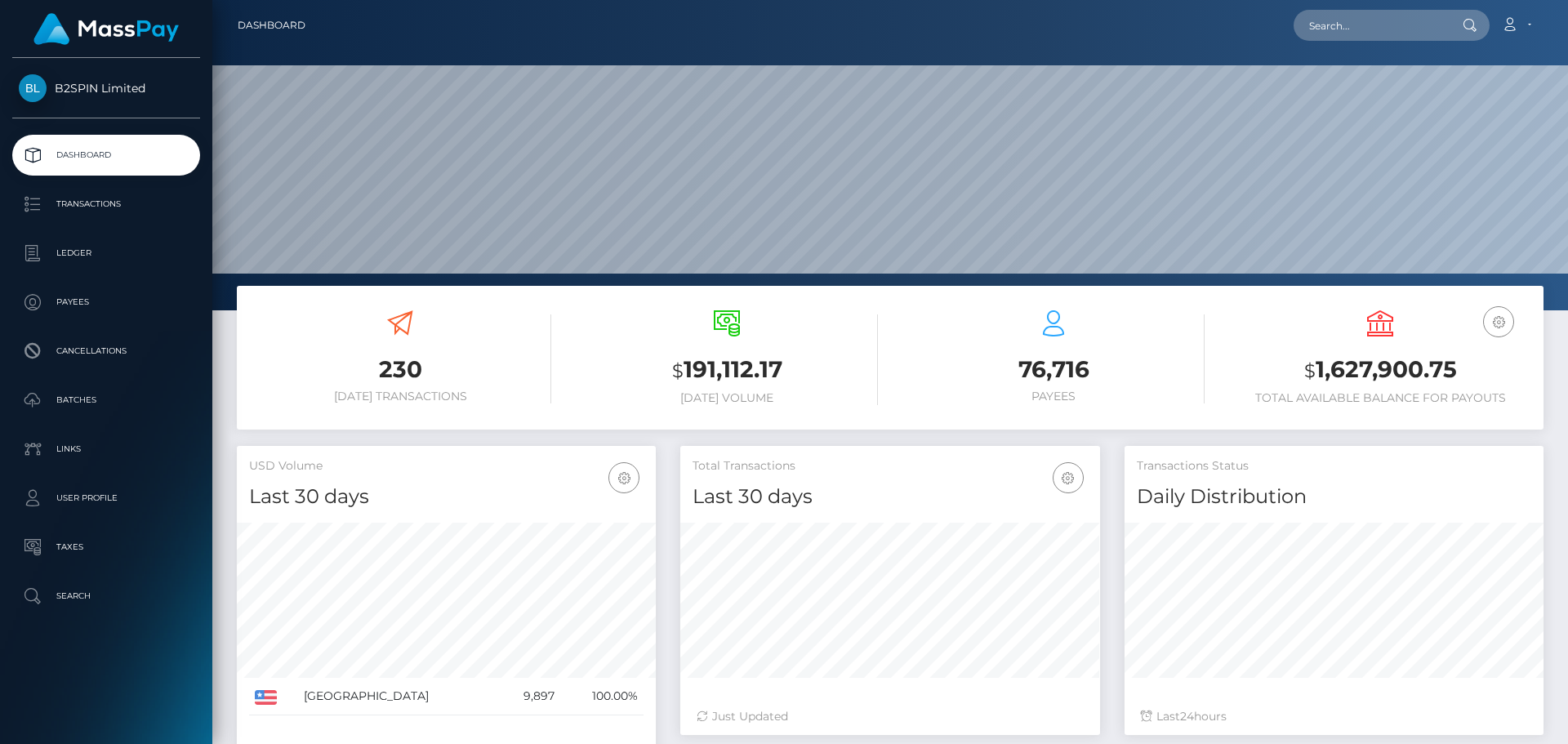
scroll to position [290, 420]
paste input "3255254"
click at [1380, 29] on input "text" at bounding box center [1370, 25] width 153 height 31
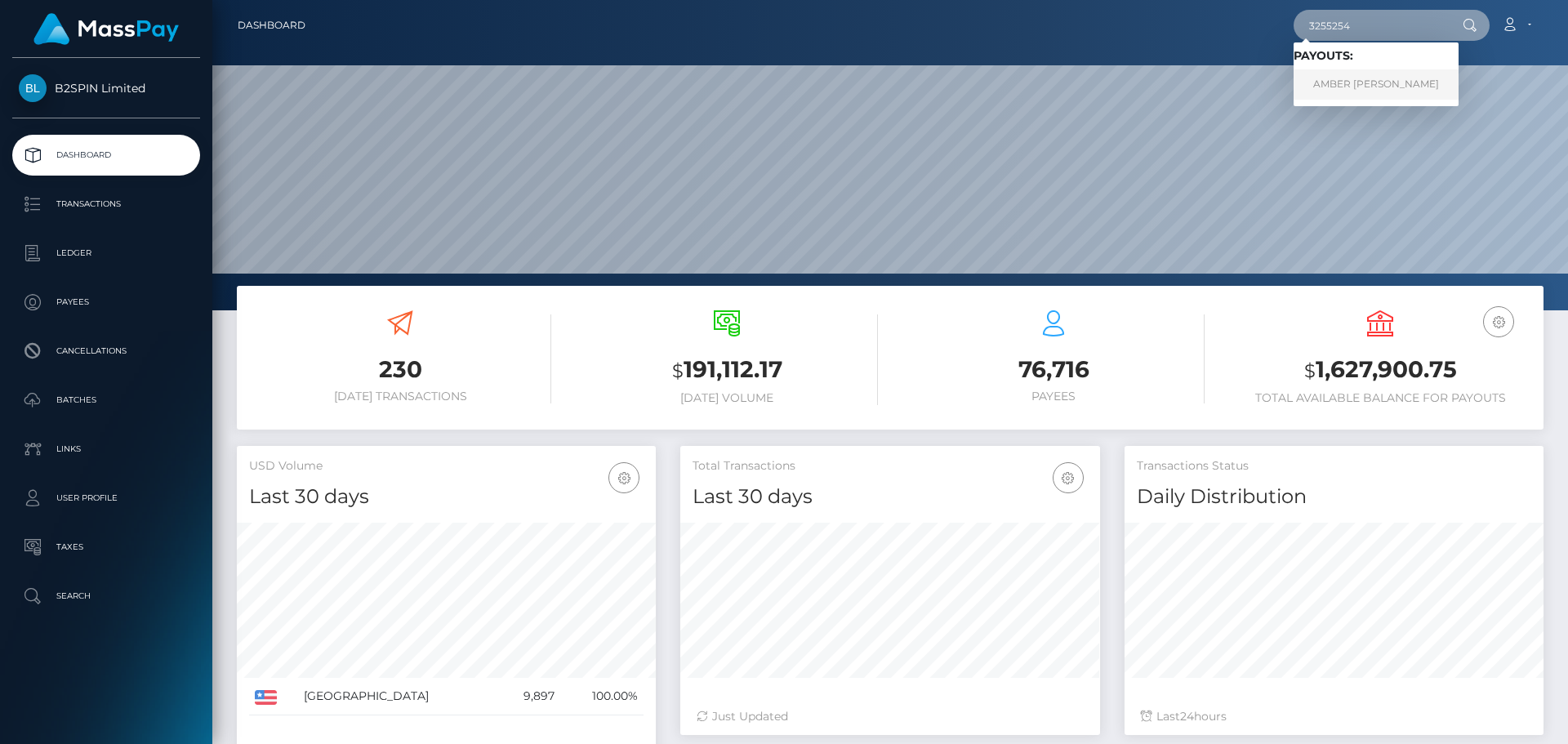
type input "3255254"
click at [1363, 90] on link "AMBER [PERSON_NAME]" at bounding box center [1377, 84] width 165 height 30
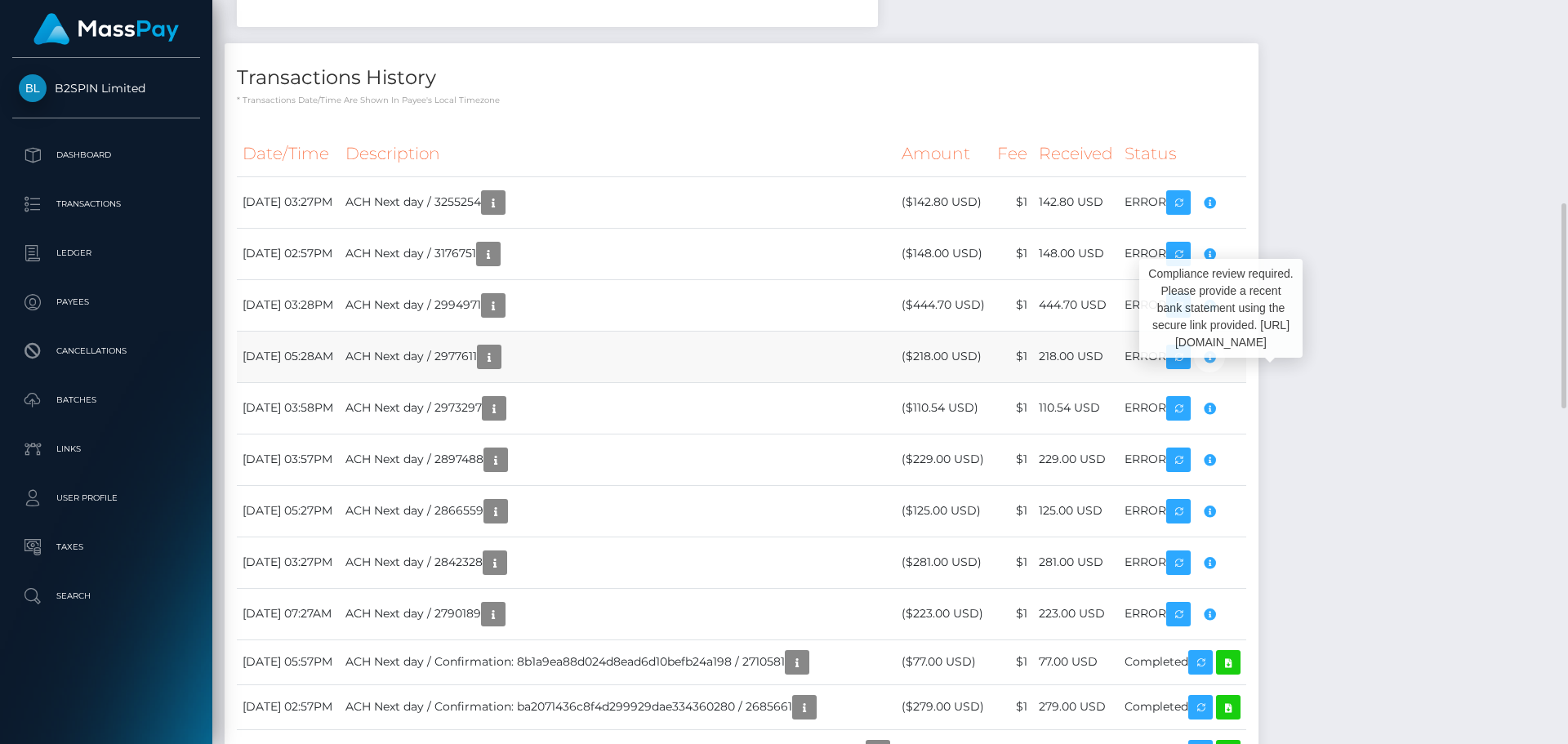
scroll to position [196, 420]
click at [1220, 213] on icon "button" at bounding box center [1210, 202] width 20 height 21
